Goal: Task Accomplishment & Management: Complete application form

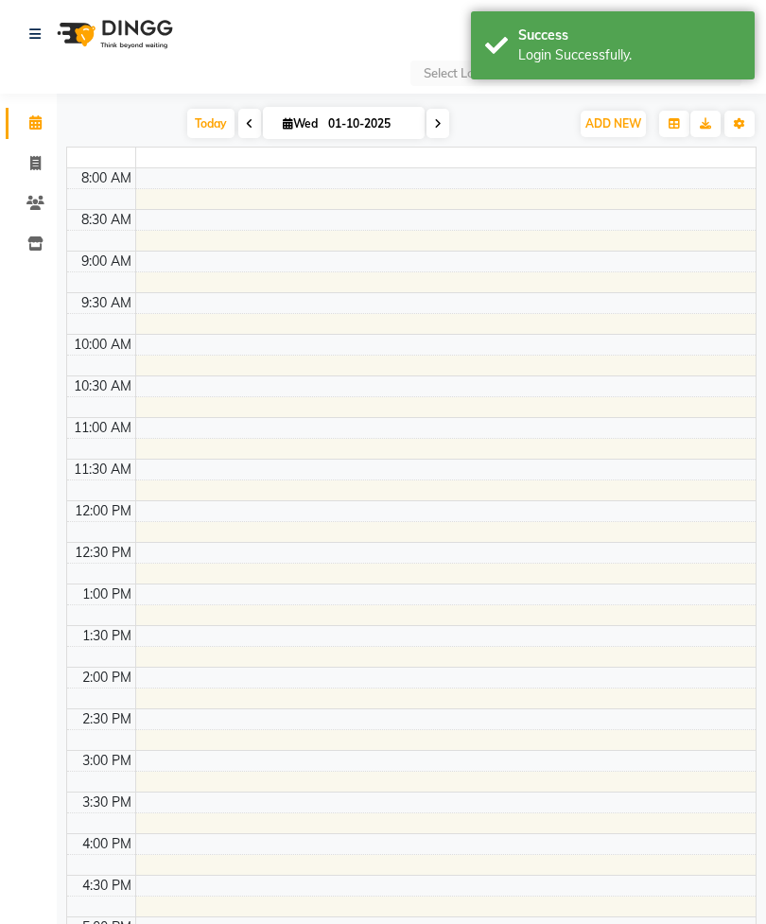
select select "en"
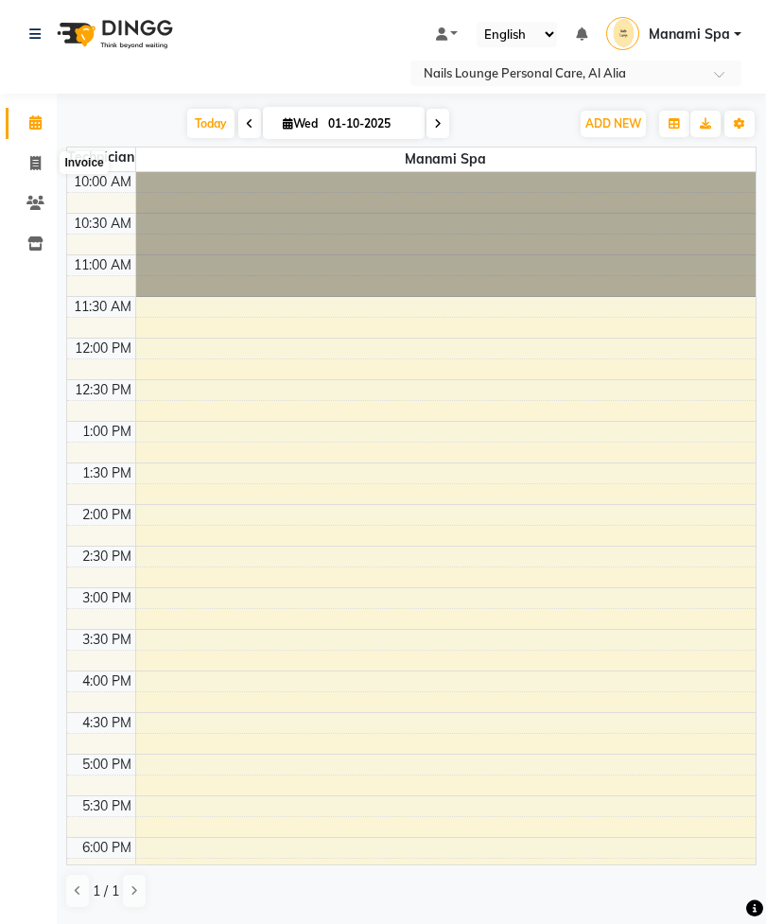
click at [46, 156] on span at bounding box center [35, 164] width 33 height 22
select select "service"
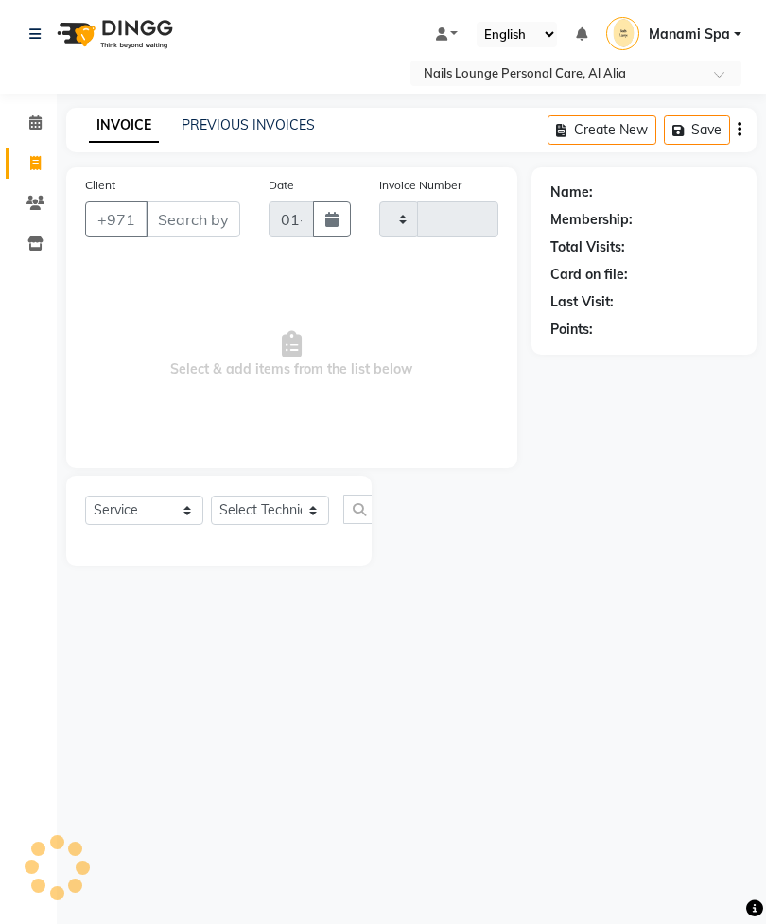
type input "2874"
select select "6884"
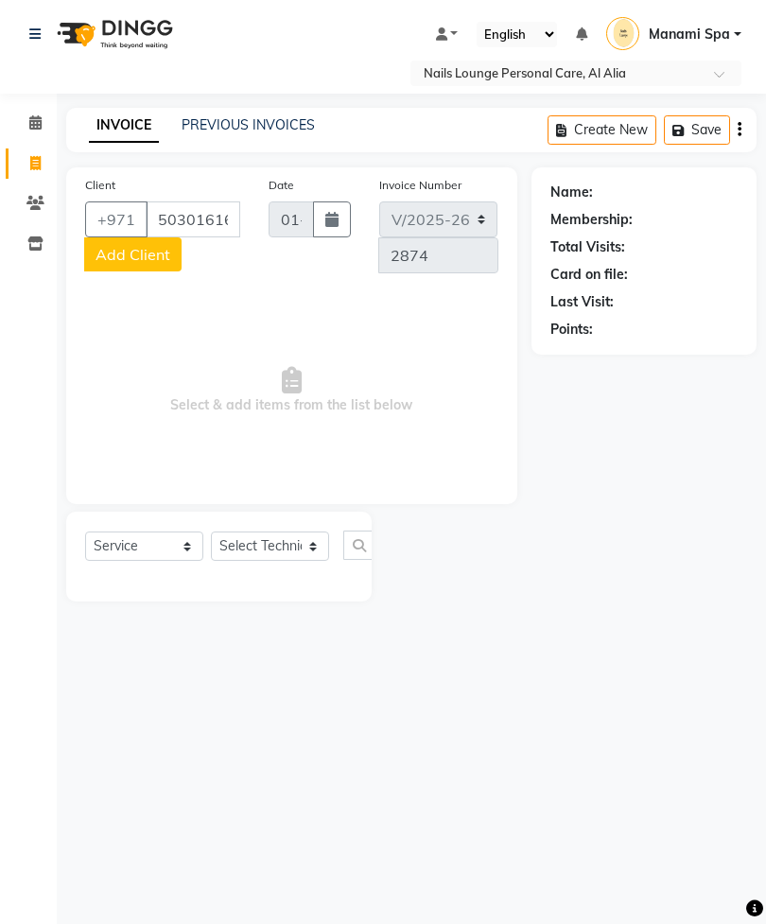
type input "503016166"
click at [137, 269] on button "Add Client" at bounding box center [132, 254] width 97 height 34
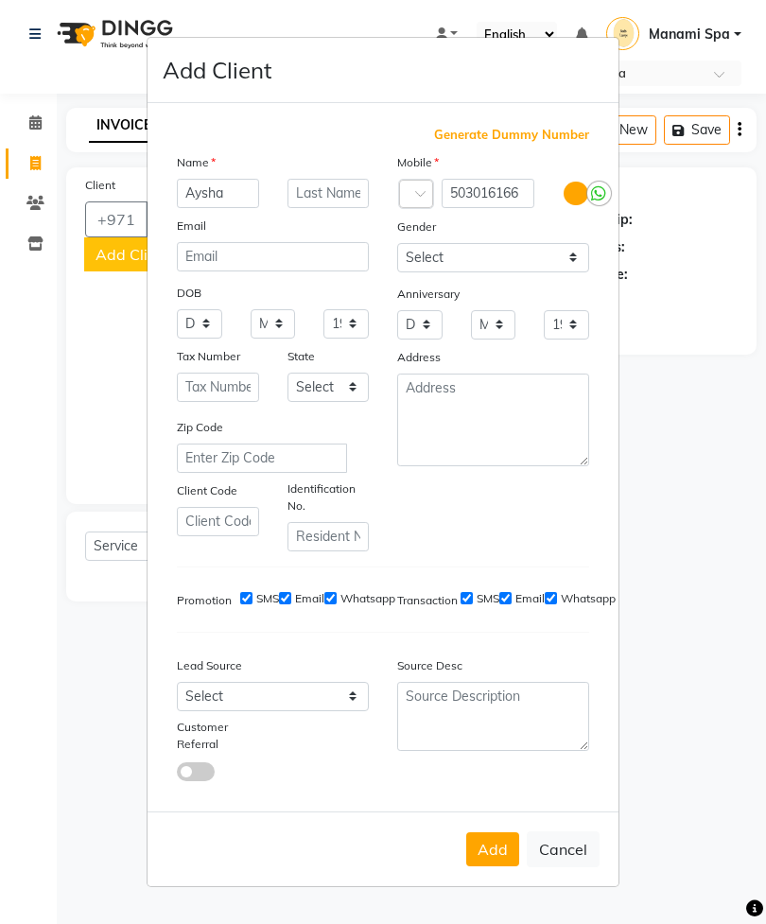
type input "Aysha"
click at [655, 474] on ngb-modal-window "Add Client Generate Dummy Number Name Aysha Email DOB Day 01 02 03 04 05 06 07 …" at bounding box center [383, 462] width 766 height 924
click at [489, 866] on button "Add" at bounding box center [492, 849] width 53 height 34
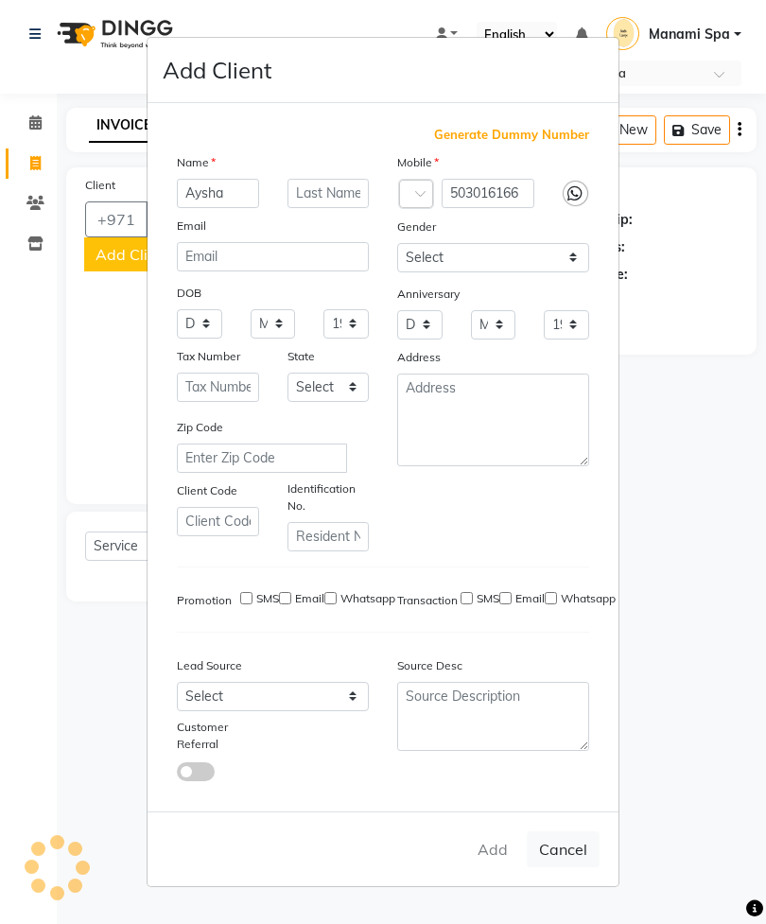
type input "50*****66"
select select
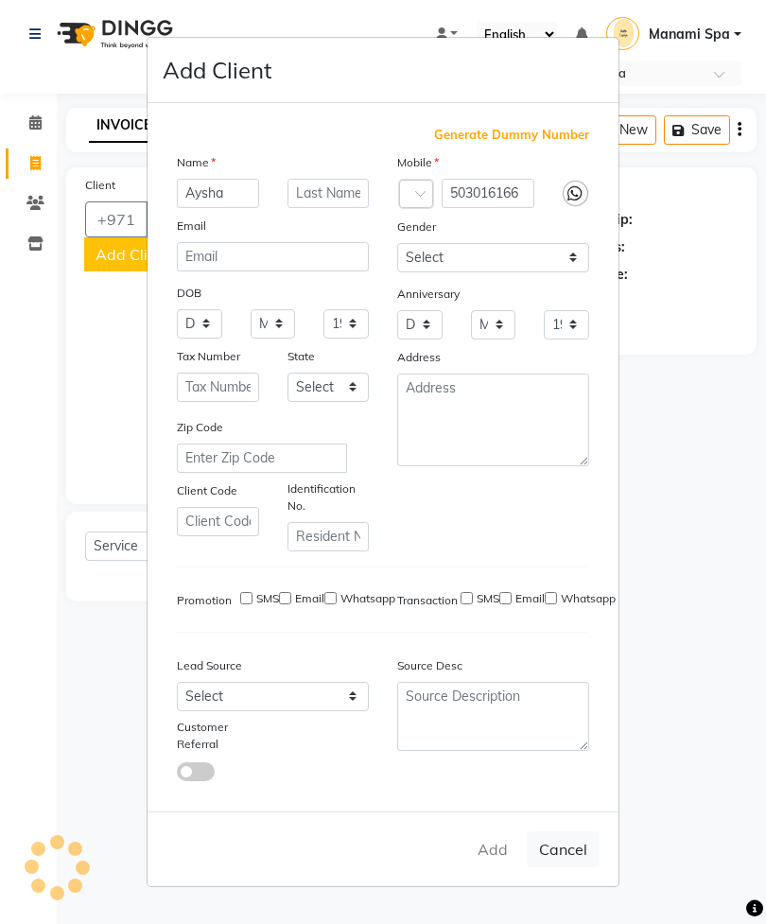
select select
checkbox input "false"
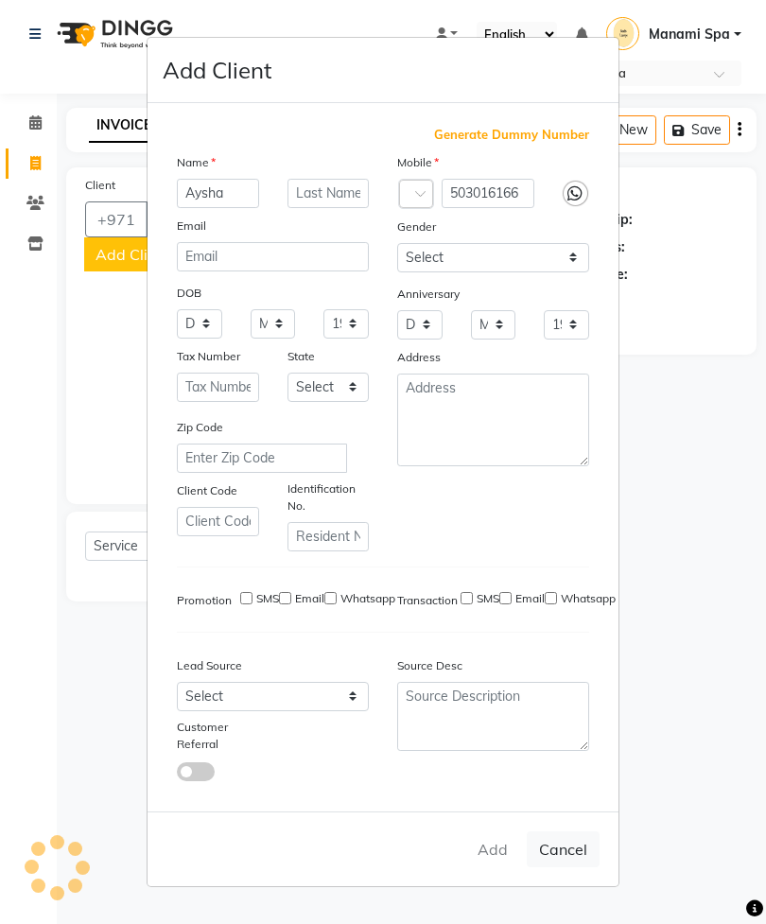
checkbox input "false"
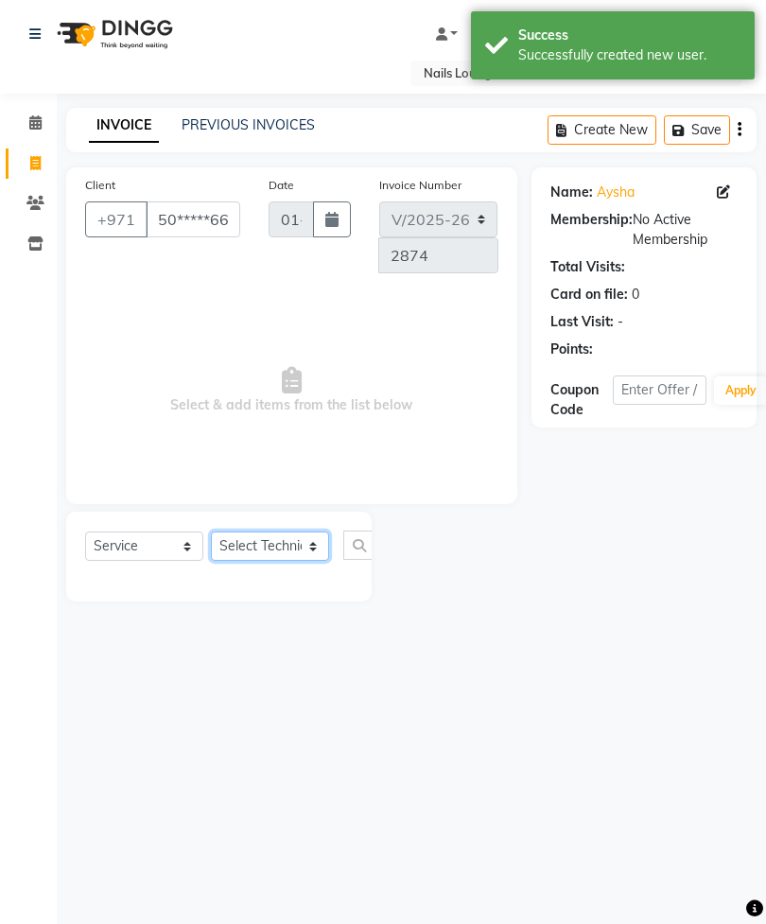
click at [287, 546] on select "Select Technician [PERSON_NAME] [PERSON_NAME] [PERSON_NAME] [PERSON_NAME] Manam…" at bounding box center [270, 546] width 118 height 29
select select "53952"
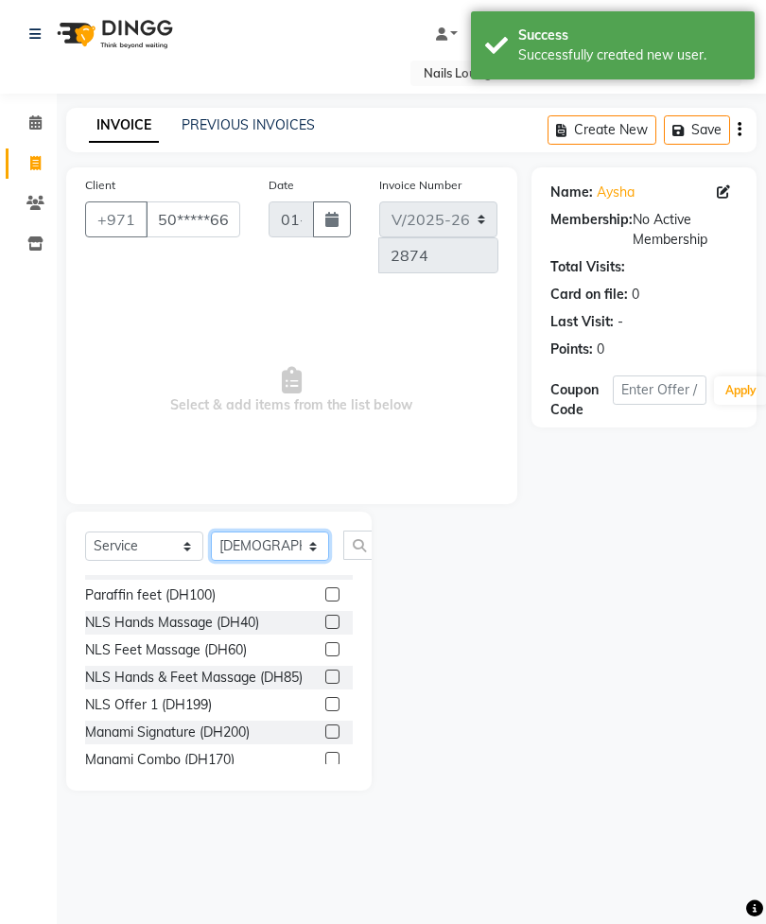
scroll to position [400, 0]
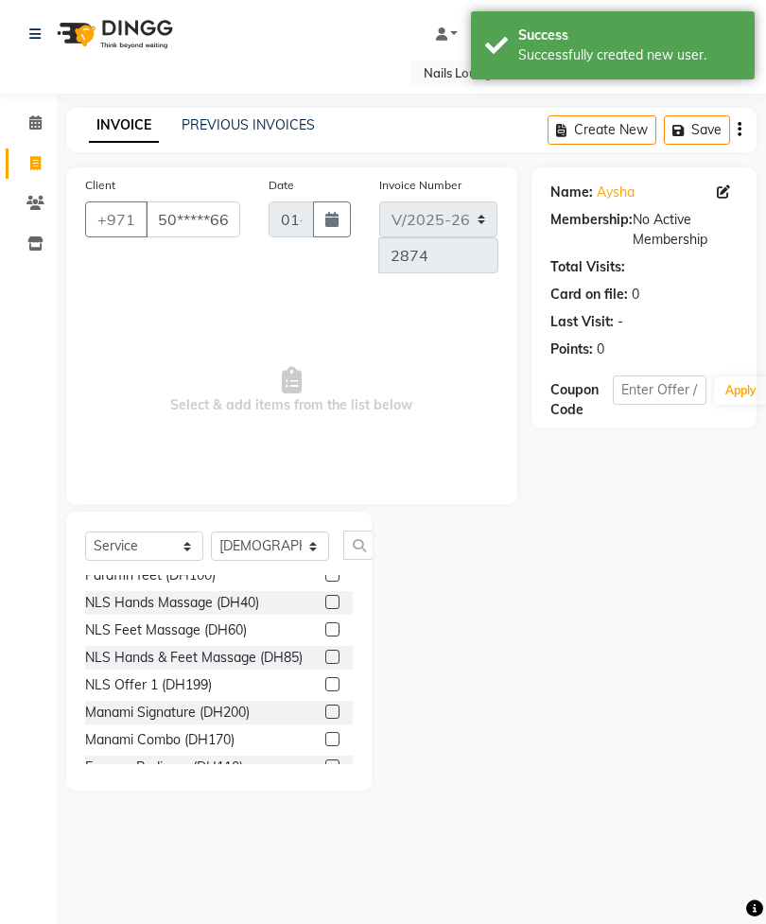
click at [331, 705] on label at bounding box center [332, 712] width 14 height 14
click at [331, 707] on input "checkbox" at bounding box center [331, 713] width 12 height 12
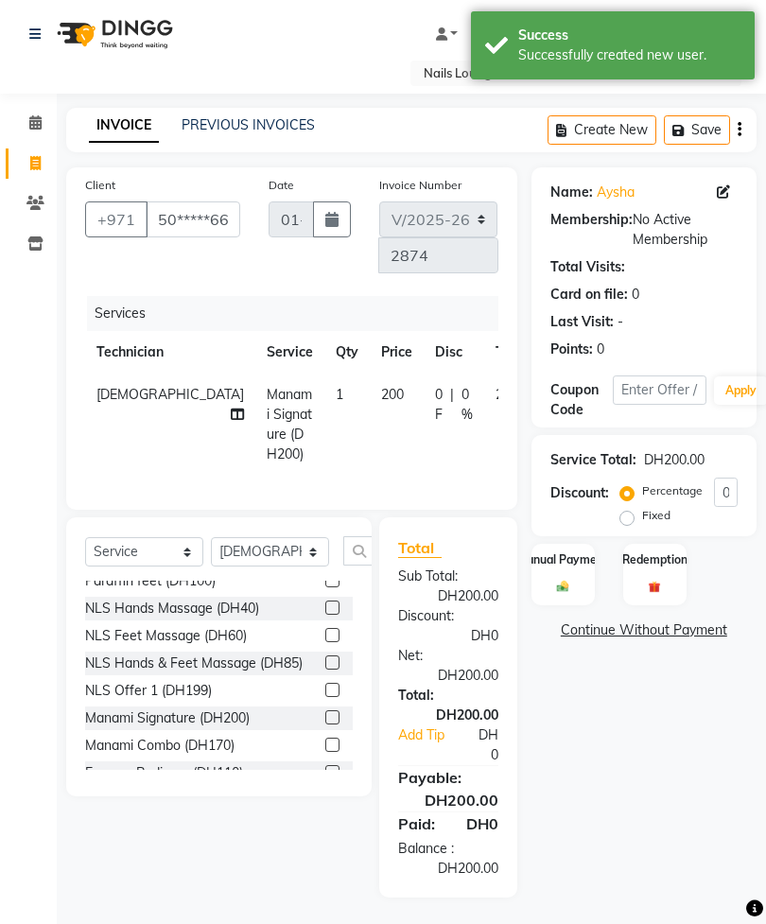
click at [330, 710] on label at bounding box center [332, 717] width 14 height 14
click at [330, 712] on input "checkbox" at bounding box center [331, 718] width 12 height 12
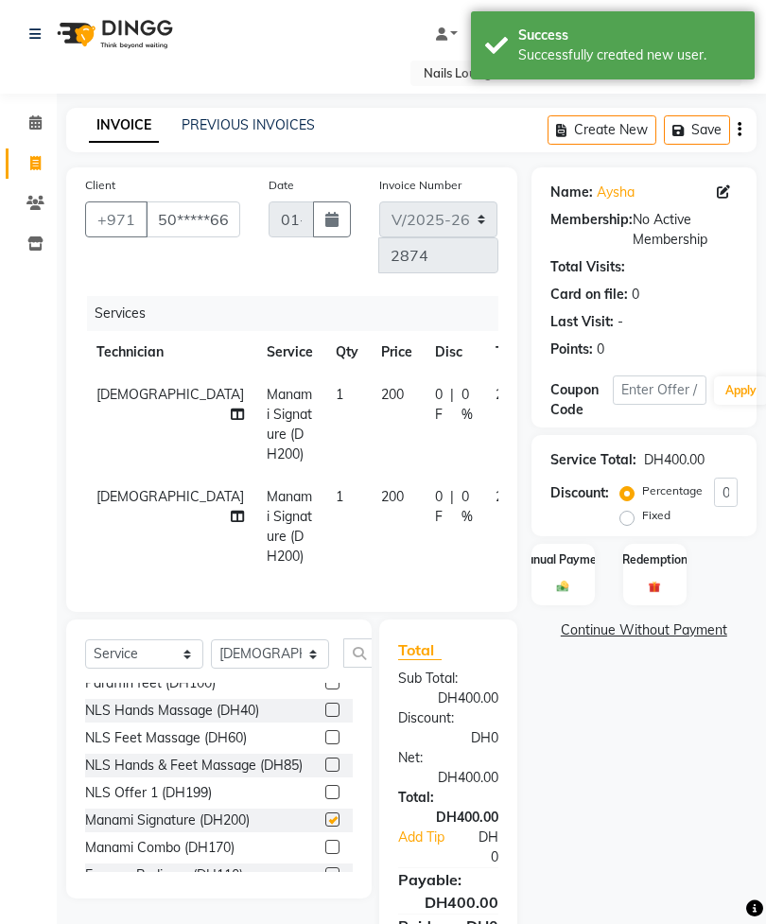
checkbox input "false"
click at [359, 668] on input "text" at bounding box center [365, 652] width 45 height 29
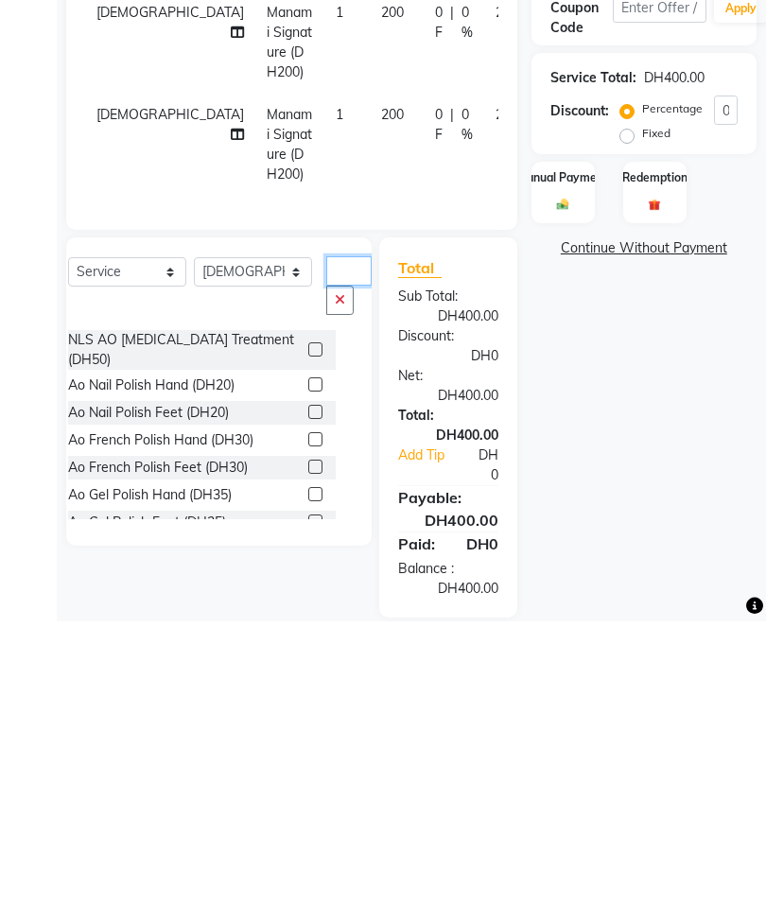
scroll to position [0, 0]
type input "Ao"
click at [308, 680] on label at bounding box center [315, 687] width 14 height 14
click at [308, 682] on input "checkbox" at bounding box center [314, 688] width 12 height 12
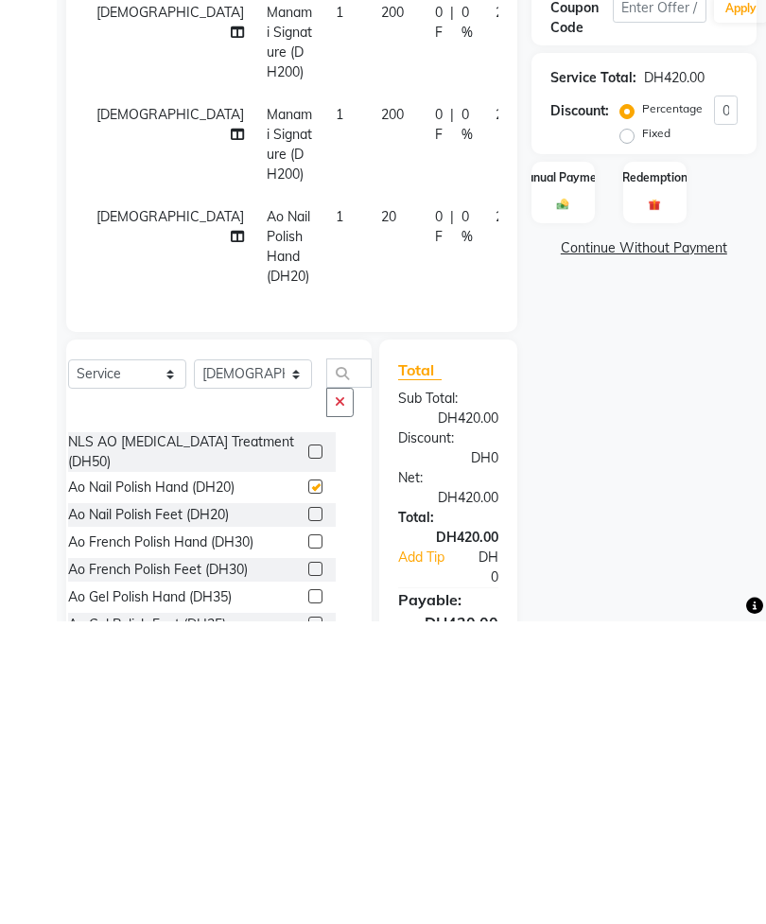
scroll to position [144, 0]
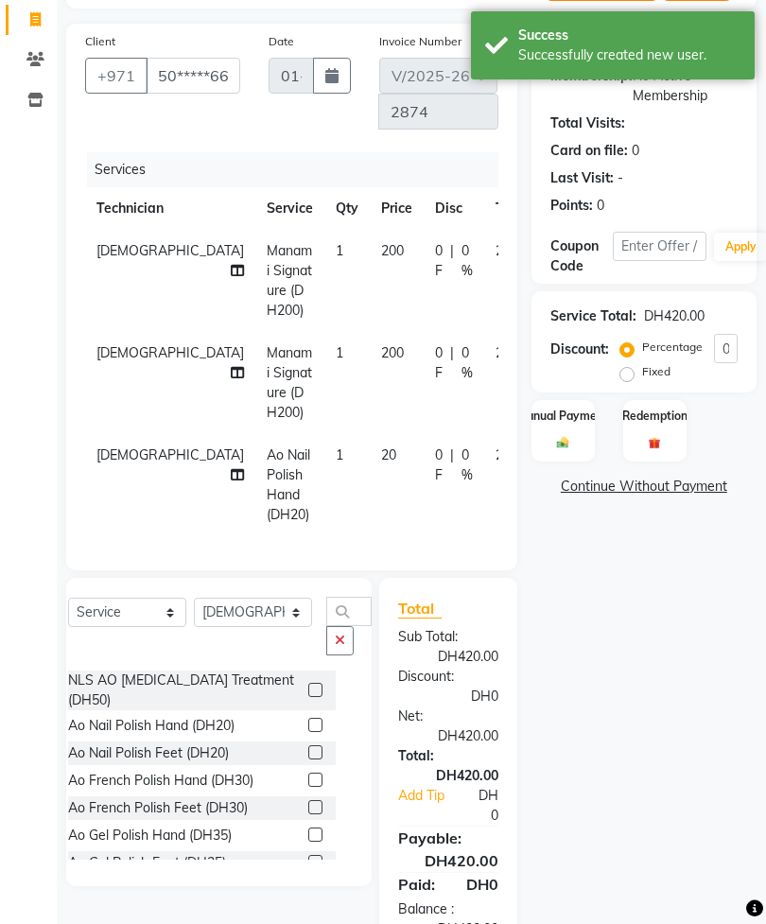
checkbox input "false"
click at [308, 760] on label at bounding box center [315, 752] width 14 height 14
click at [308, 760] on input "checkbox" at bounding box center [314, 753] width 12 height 12
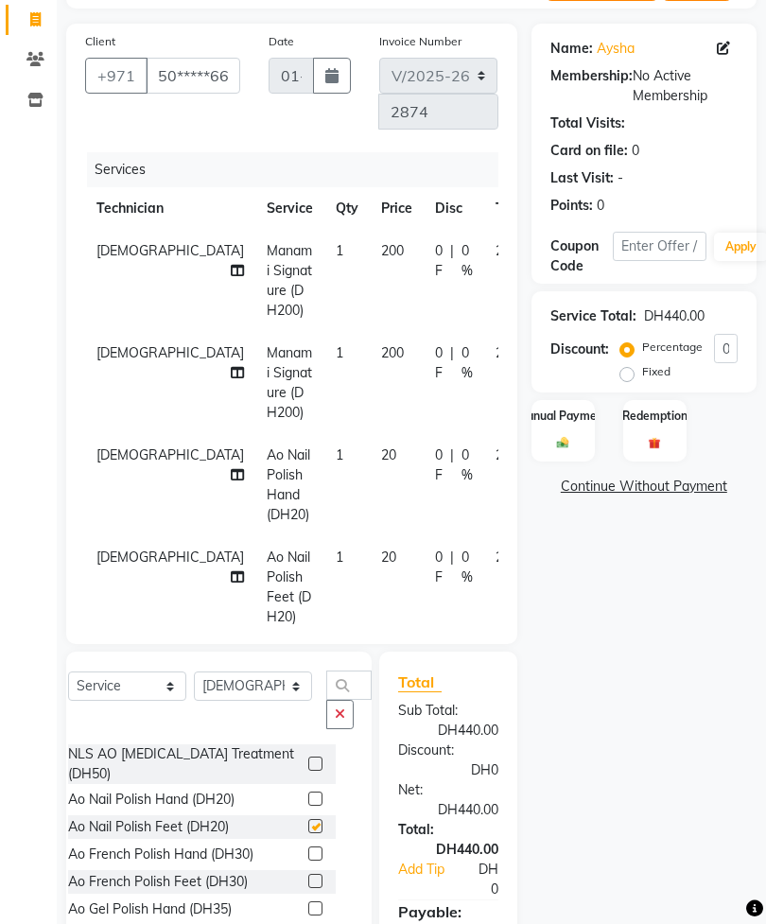
checkbox input "false"
click at [329, 717] on button "button" at bounding box center [339, 714] width 27 height 29
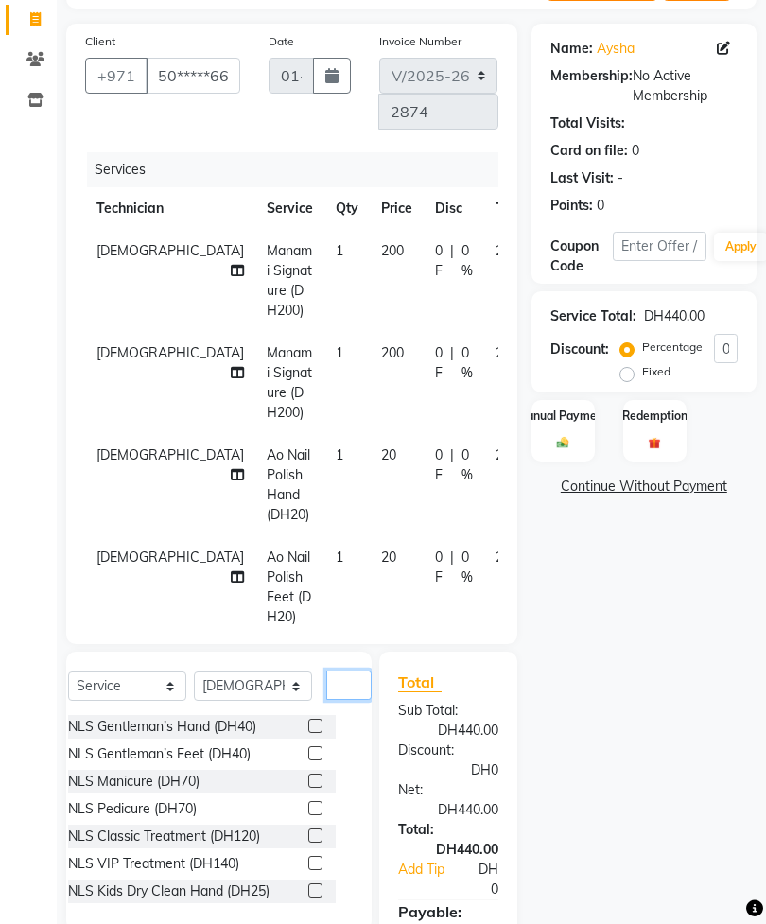
scroll to position [216, 0]
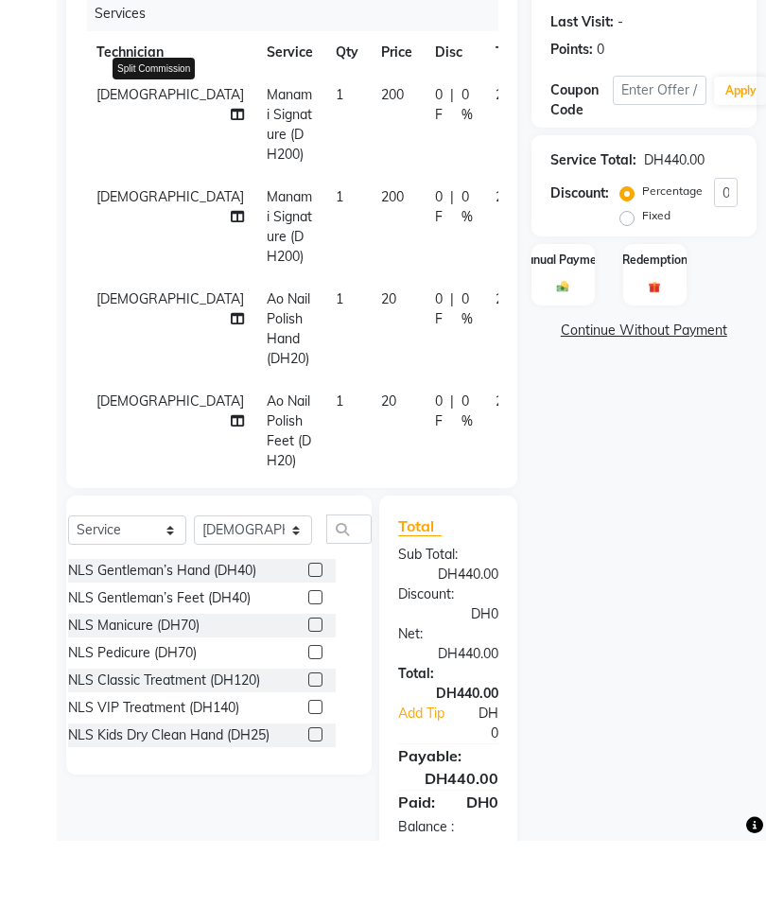
click at [231, 192] on icon at bounding box center [237, 198] width 13 height 13
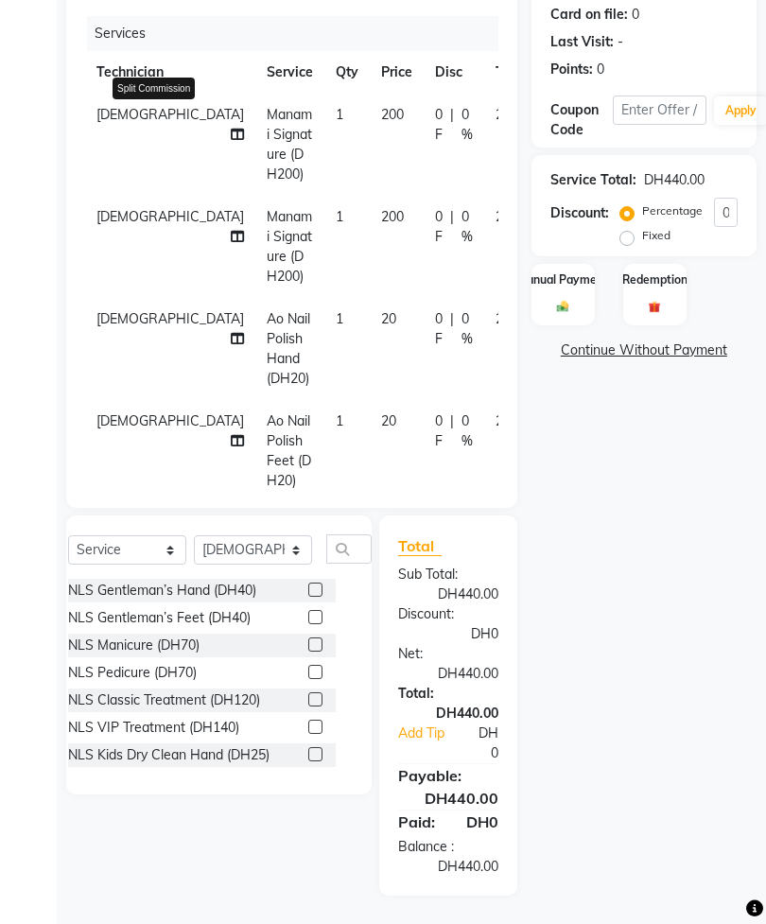
select select "53952"
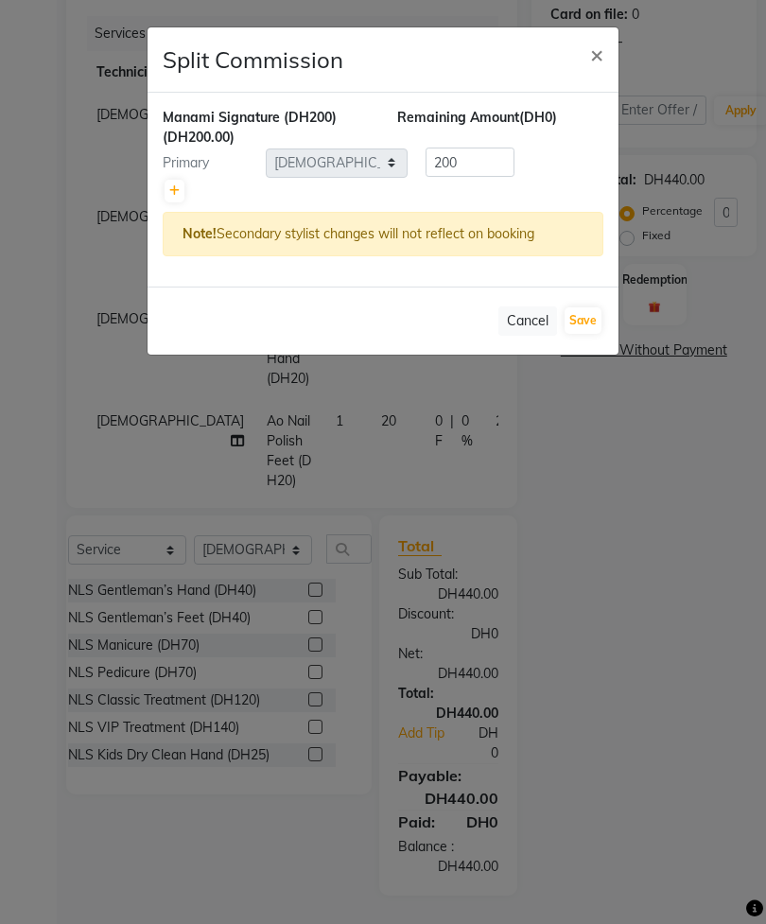
click at [171, 195] on icon at bounding box center [174, 190] width 10 height 11
type input "100"
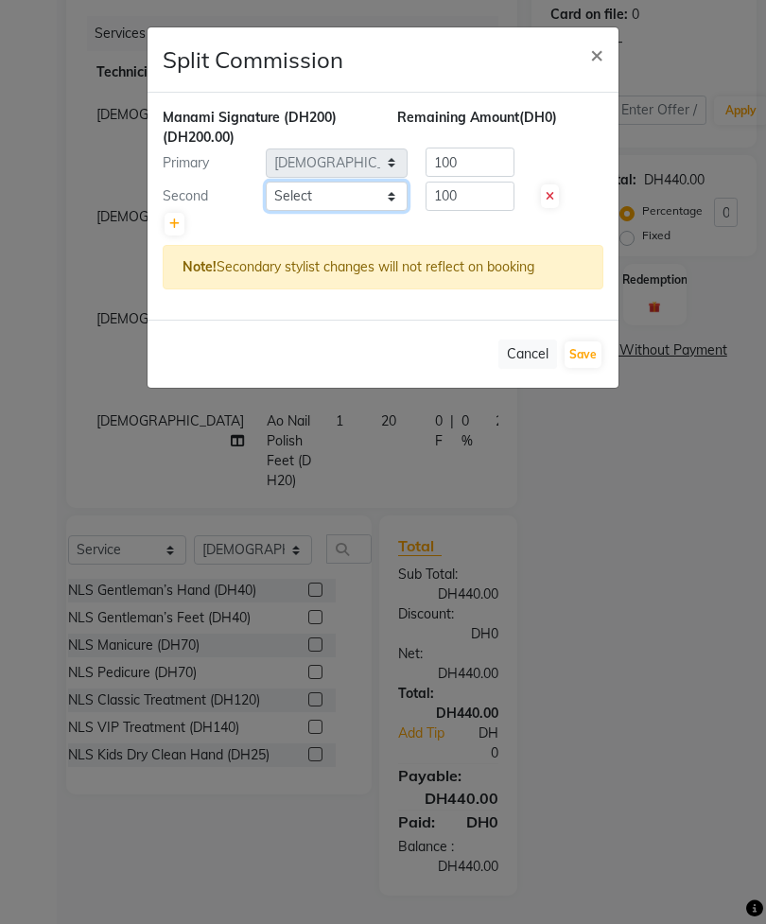
click at [327, 197] on select "Select [PERSON_NAME] [PERSON_NAME] [PERSON_NAME] [PERSON_NAME] Spa Manami Spa 2…" at bounding box center [337, 196] width 142 height 29
select select "90054"
click at [586, 352] on button "Save" at bounding box center [583, 354] width 37 height 26
select select "Select"
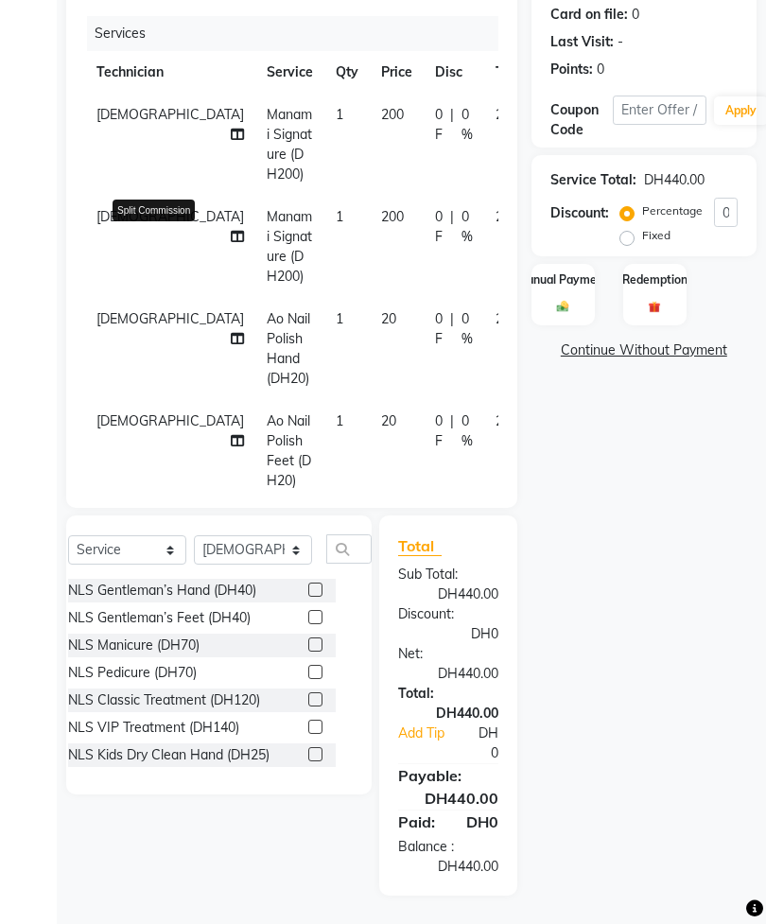
click at [231, 232] on icon at bounding box center [237, 236] width 13 height 13
select select "53952"
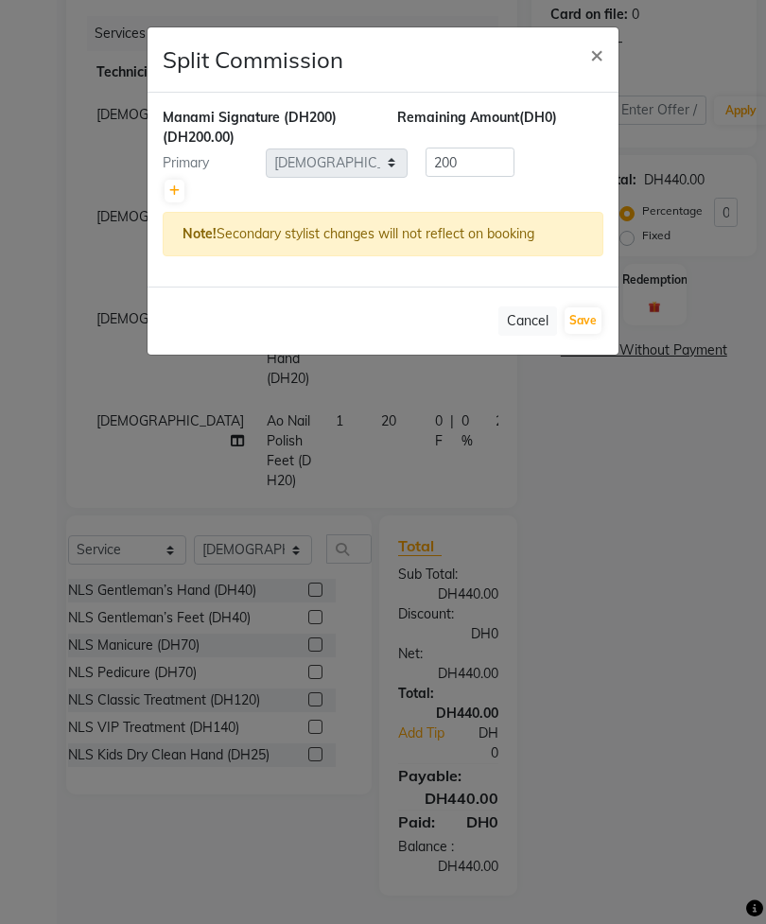
click at [167, 200] on link at bounding box center [175, 191] width 20 height 23
type input "100"
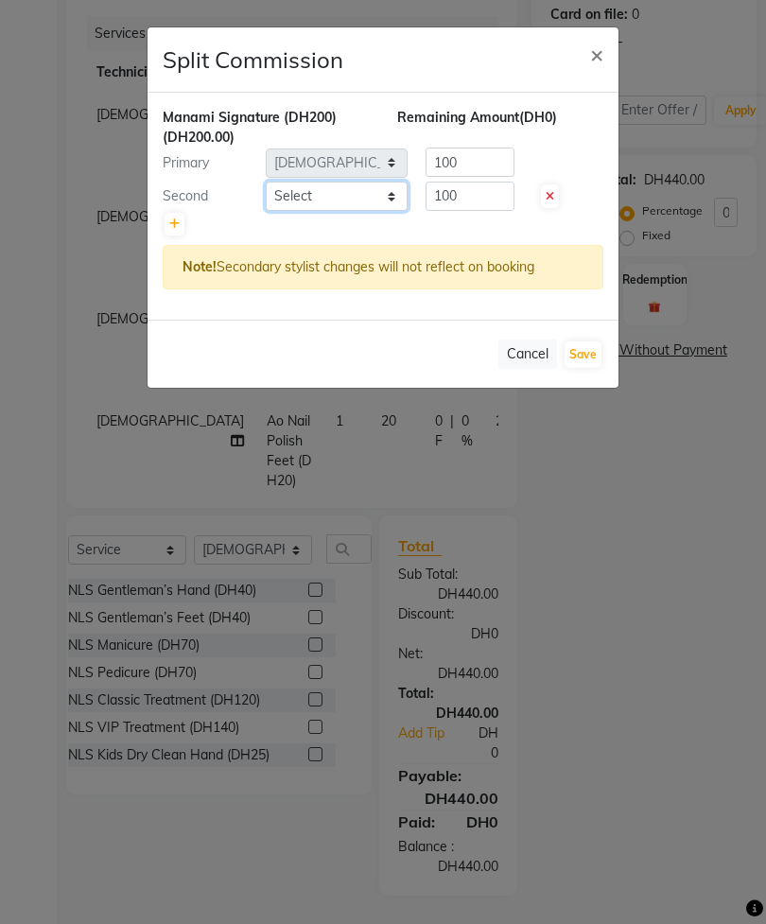
click at [332, 194] on select "Select [PERSON_NAME] [PERSON_NAME] [PERSON_NAME] [PERSON_NAME] Spa Manami Spa 2…" at bounding box center [337, 196] width 142 height 29
select select "90054"
click at [589, 348] on button "Save" at bounding box center [583, 354] width 37 height 26
select select "Select"
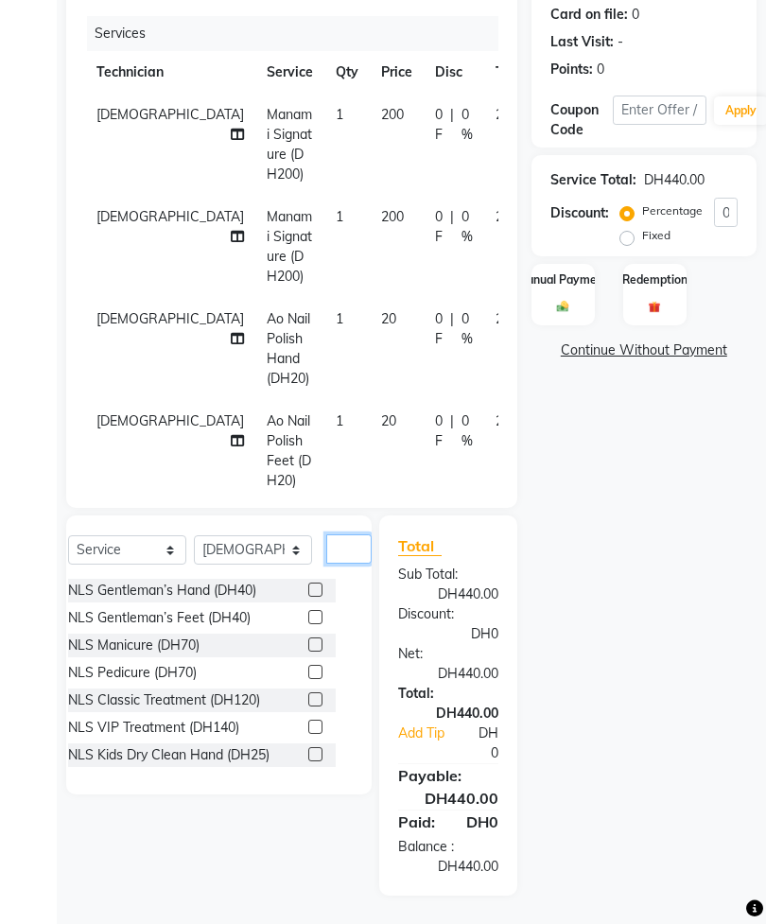
click at [331, 550] on input "text" at bounding box center [348, 548] width 45 height 29
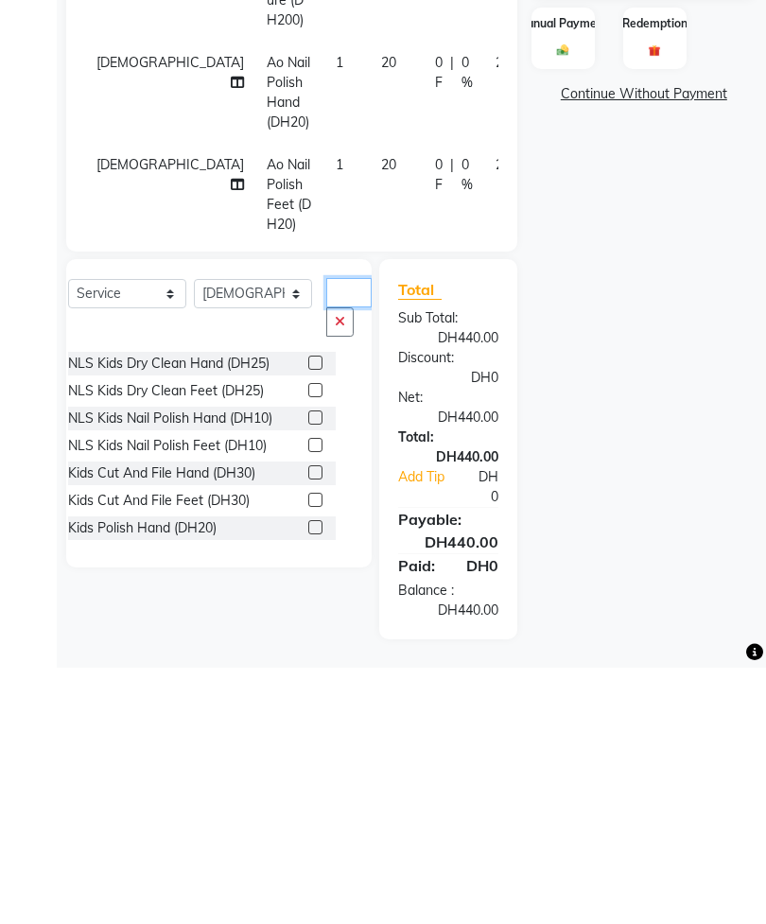
type input "Kids"
click at [308, 722] on label at bounding box center [315, 729] width 14 height 14
click at [308, 724] on input "checkbox" at bounding box center [314, 730] width 12 height 12
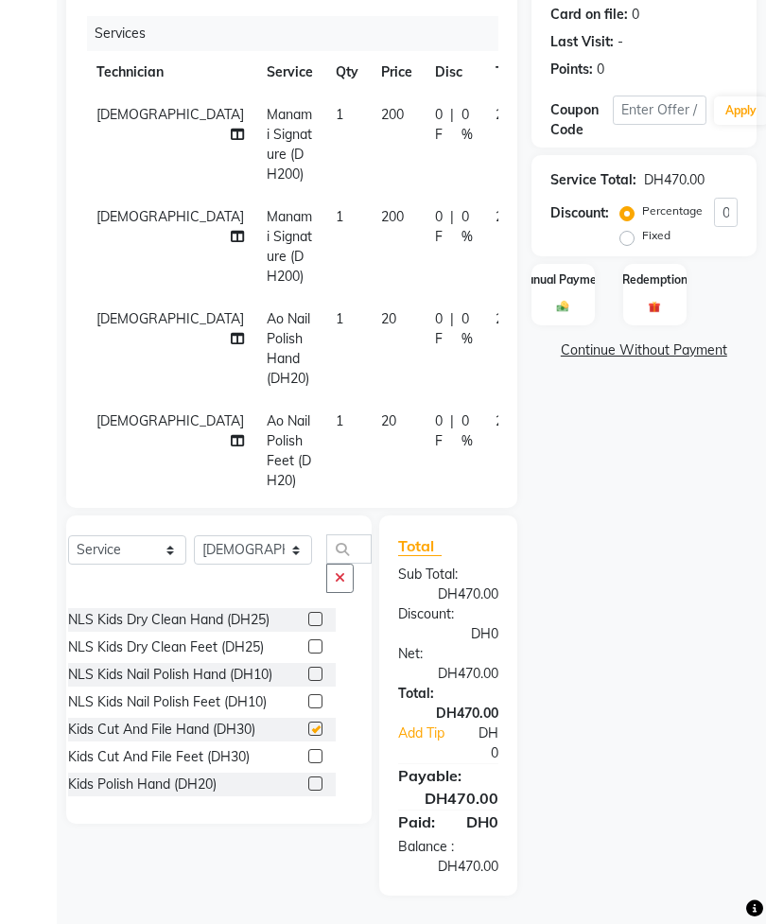
checkbox input "false"
click at [308, 756] on label at bounding box center [315, 756] width 14 height 14
click at [308, 756] on input "checkbox" at bounding box center [314, 757] width 12 height 12
checkbox input "false"
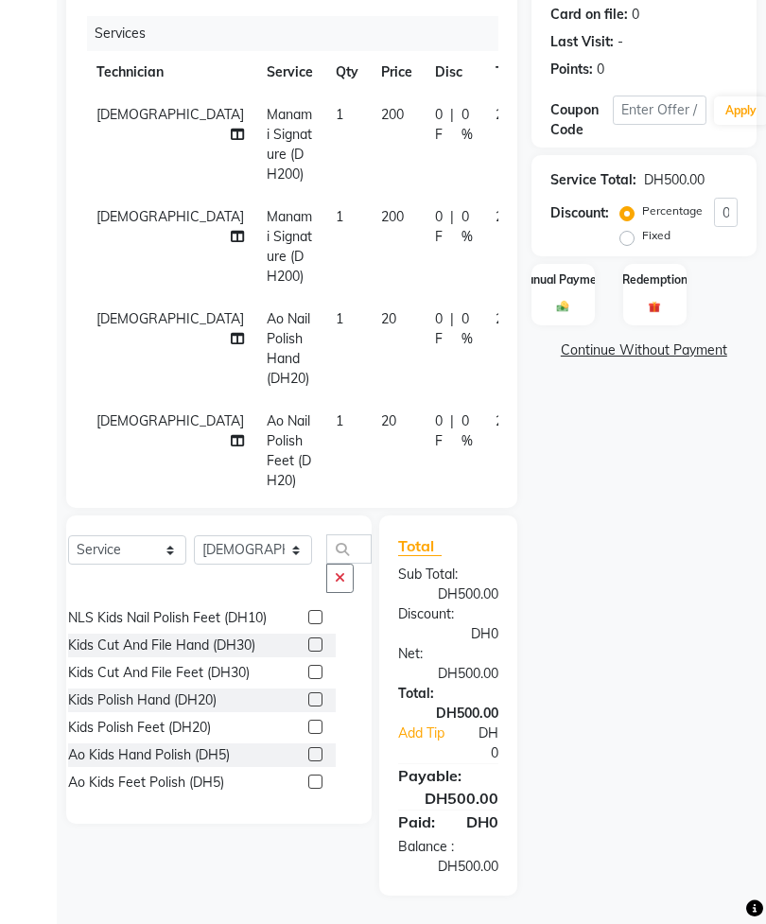
scroll to position [128, 0]
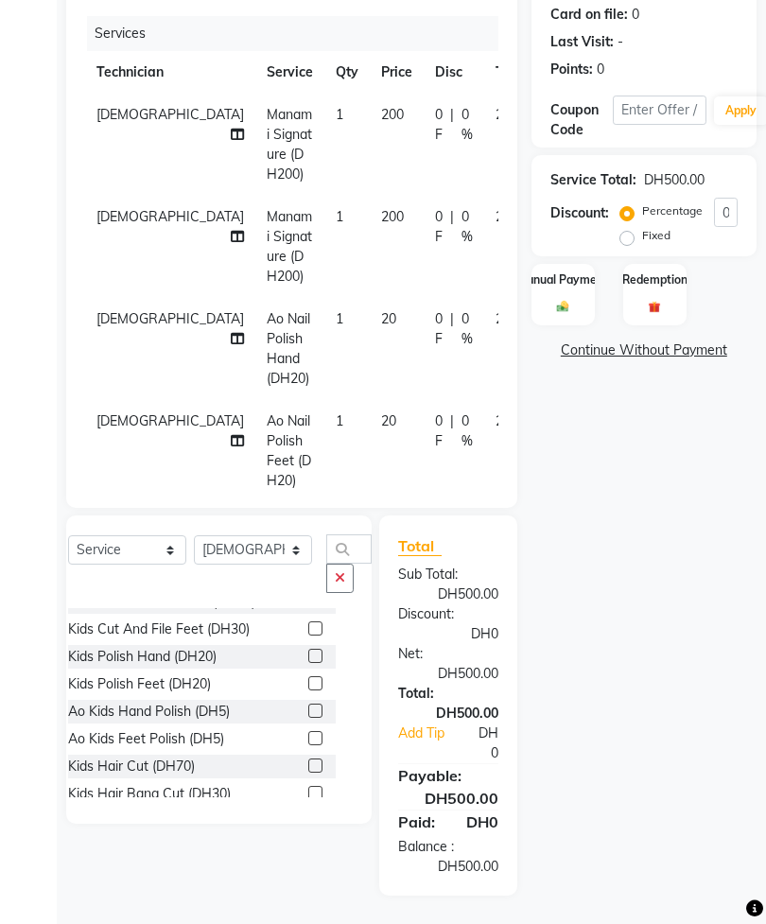
click at [308, 715] on label at bounding box center [315, 711] width 14 height 14
click at [308, 715] on input "checkbox" at bounding box center [314, 712] width 12 height 12
checkbox input "false"
click at [308, 742] on label at bounding box center [315, 738] width 14 height 14
click at [308, 742] on input "checkbox" at bounding box center [314, 739] width 12 height 12
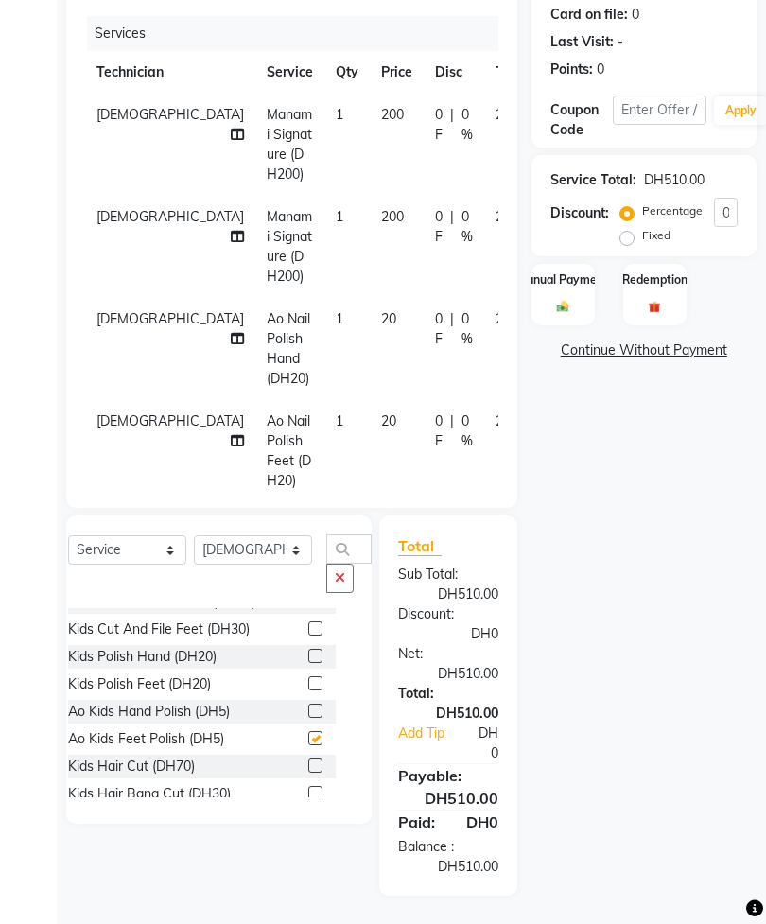
checkbox input "false"
click at [245, 541] on select "Select Technician [PERSON_NAME] [PERSON_NAME] [PERSON_NAME] [PERSON_NAME] Manam…" at bounding box center [253, 549] width 118 height 29
select select "54334"
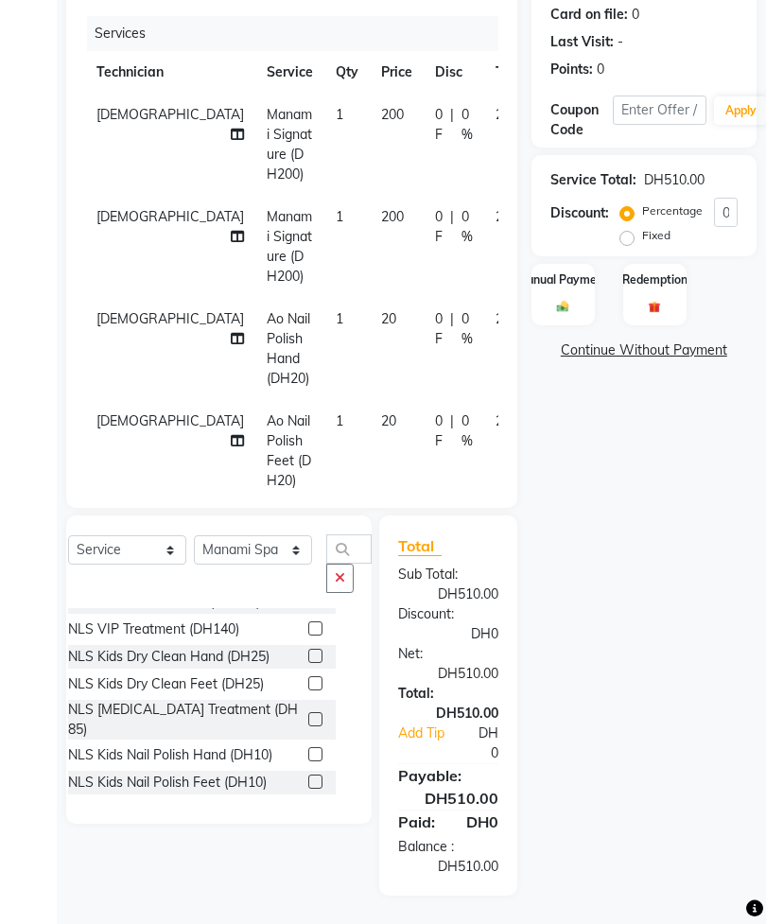
click at [326, 591] on button "button" at bounding box center [339, 578] width 27 height 29
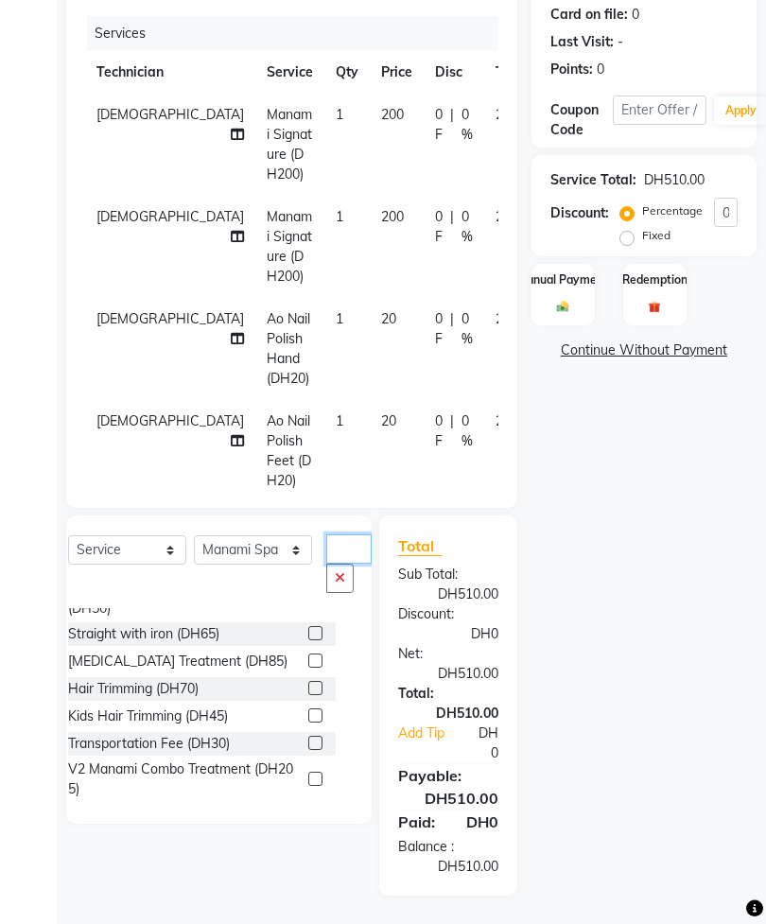
scroll to position [101, 0]
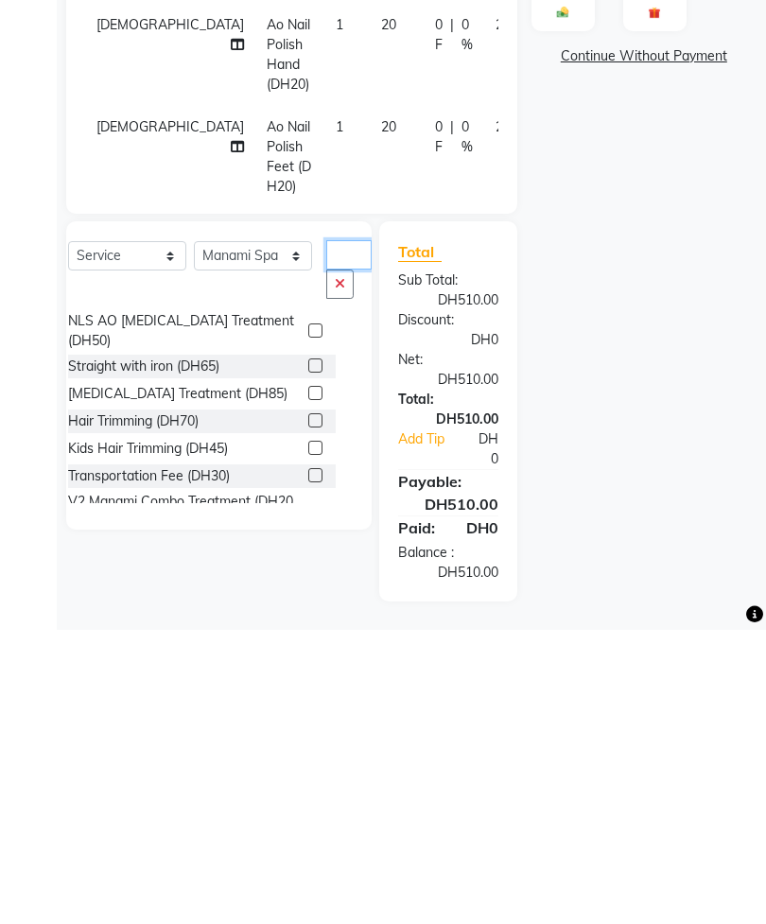
type input "Tr"
click at [308, 762] on label at bounding box center [315, 769] width 14 height 14
click at [308, 764] on input "checkbox" at bounding box center [314, 770] width 12 height 12
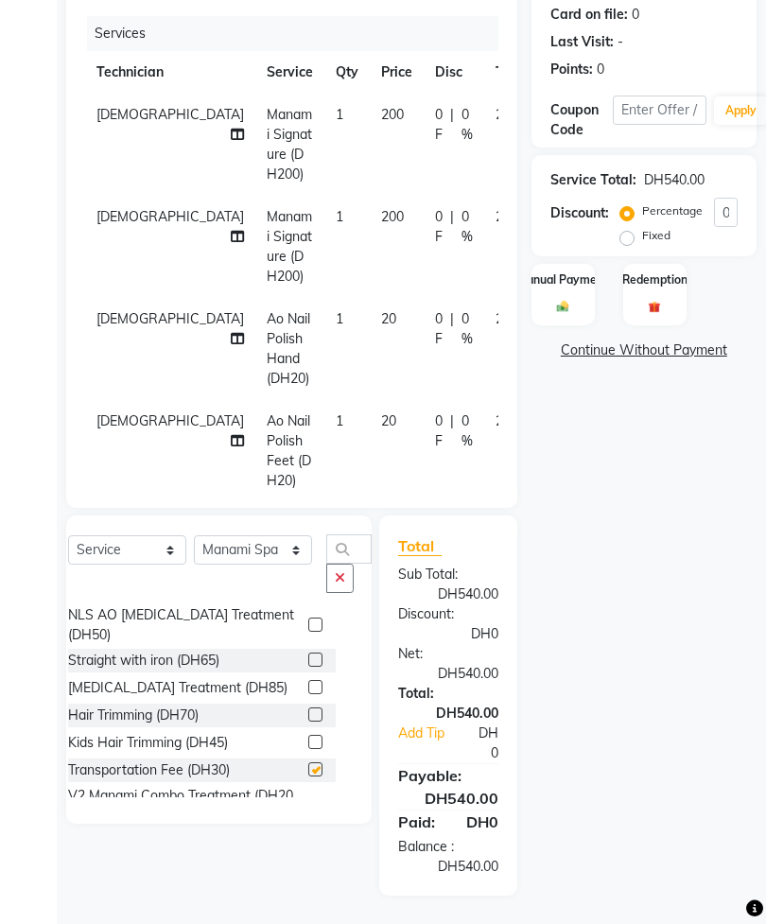
checkbox input "false"
click at [556, 304] on img at bounding box center [562, 306] width 19 height 13
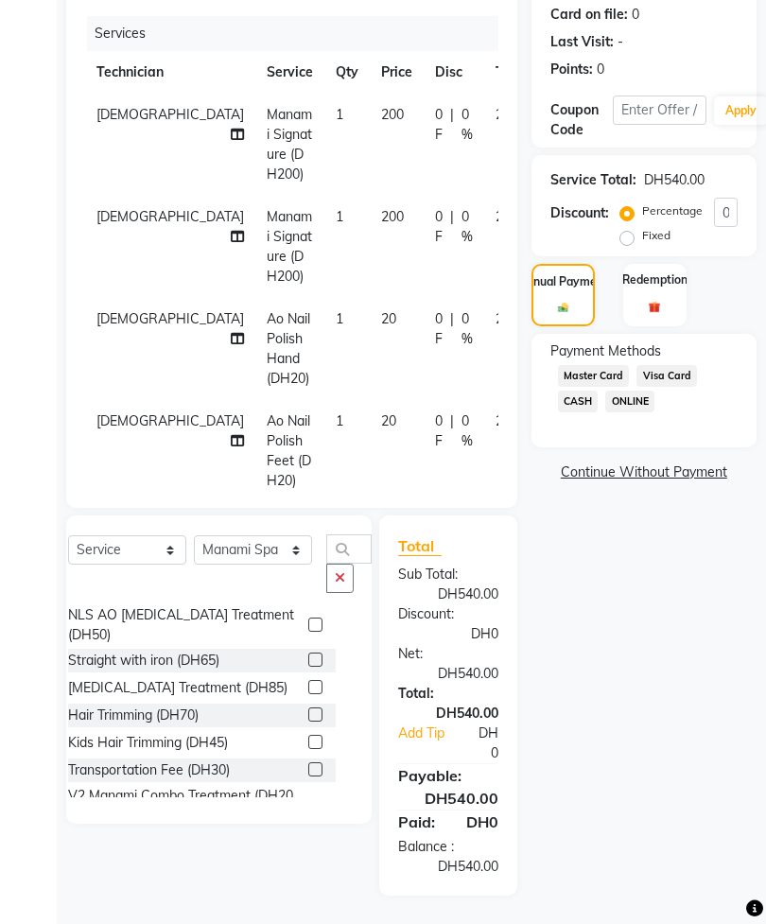
click at [692, 387] on span "Visa Card" at bounding box center [667, 376] width 61 height 22
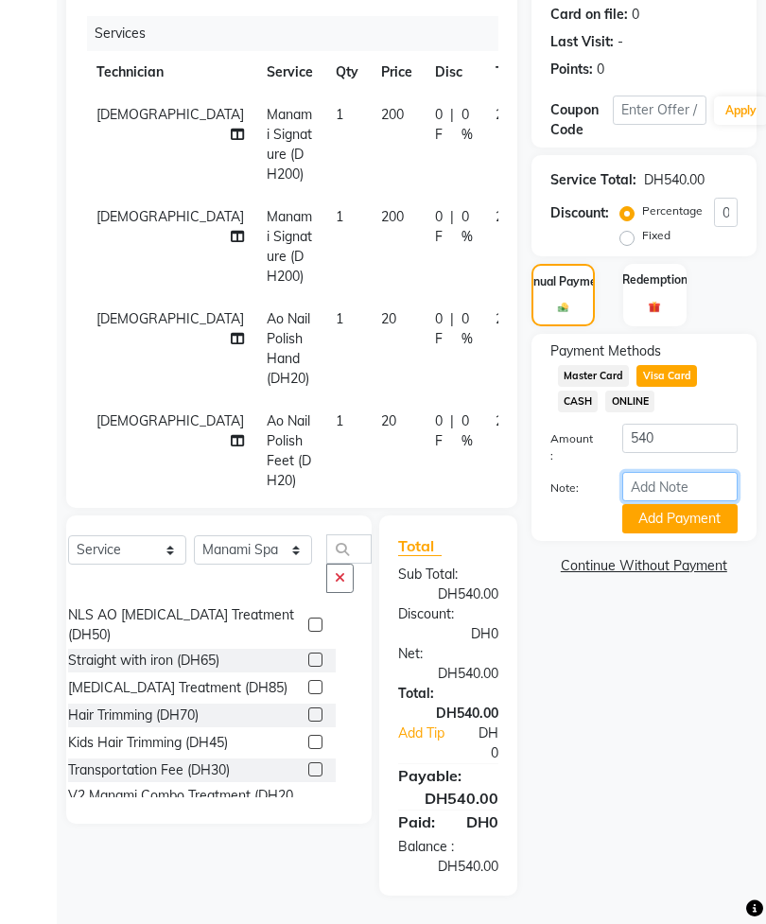
click at [691, 501] on input "Note:" at bounding box center [679, 486] width 115 height 29
type input "1777"
click at [713, 533] on button "Add Payment" at bounding box center [679, 518] width 115 height 29
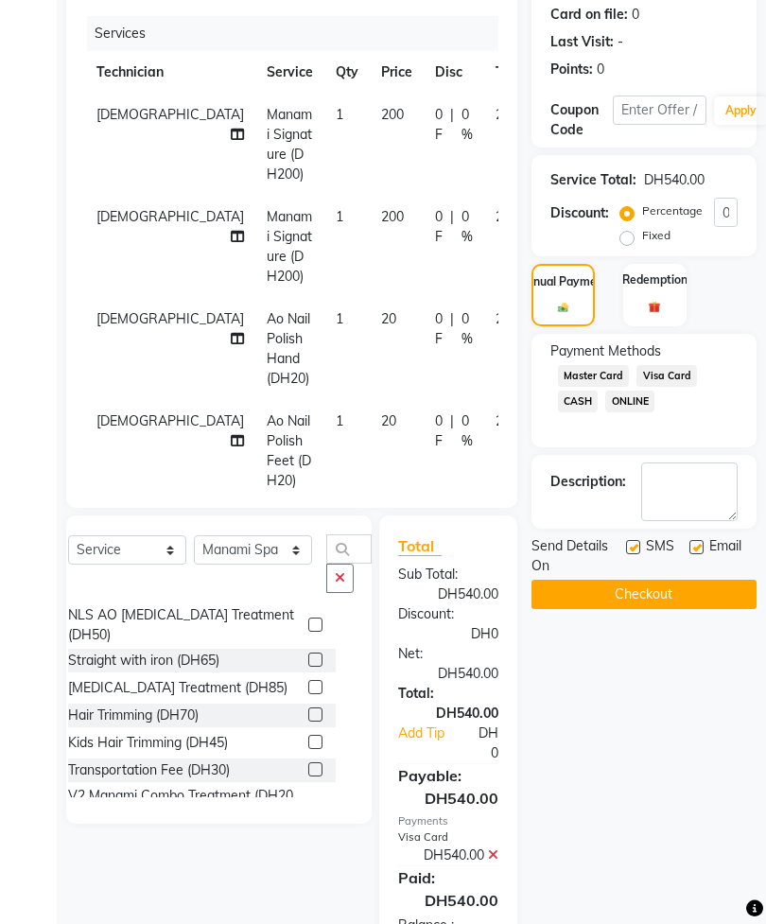
click at [690, 609] on button "Checkout" at bounding box center [644, 594] width 225 height 29
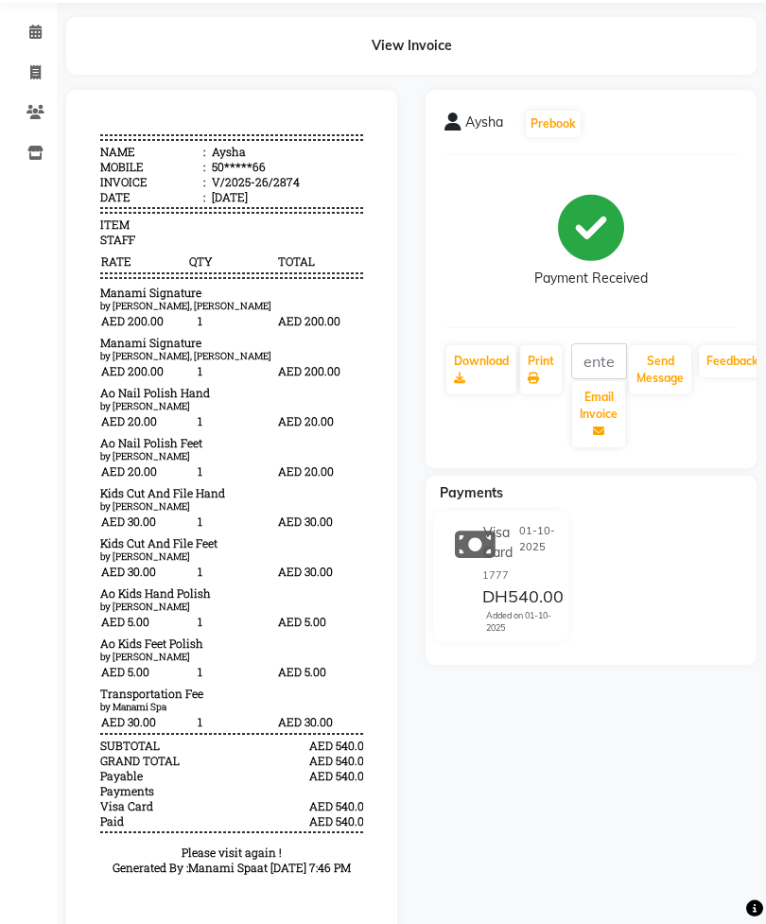
scroll to position [92, 0]
